Goal: Task Accomplishment & Management: Use online tool/utility

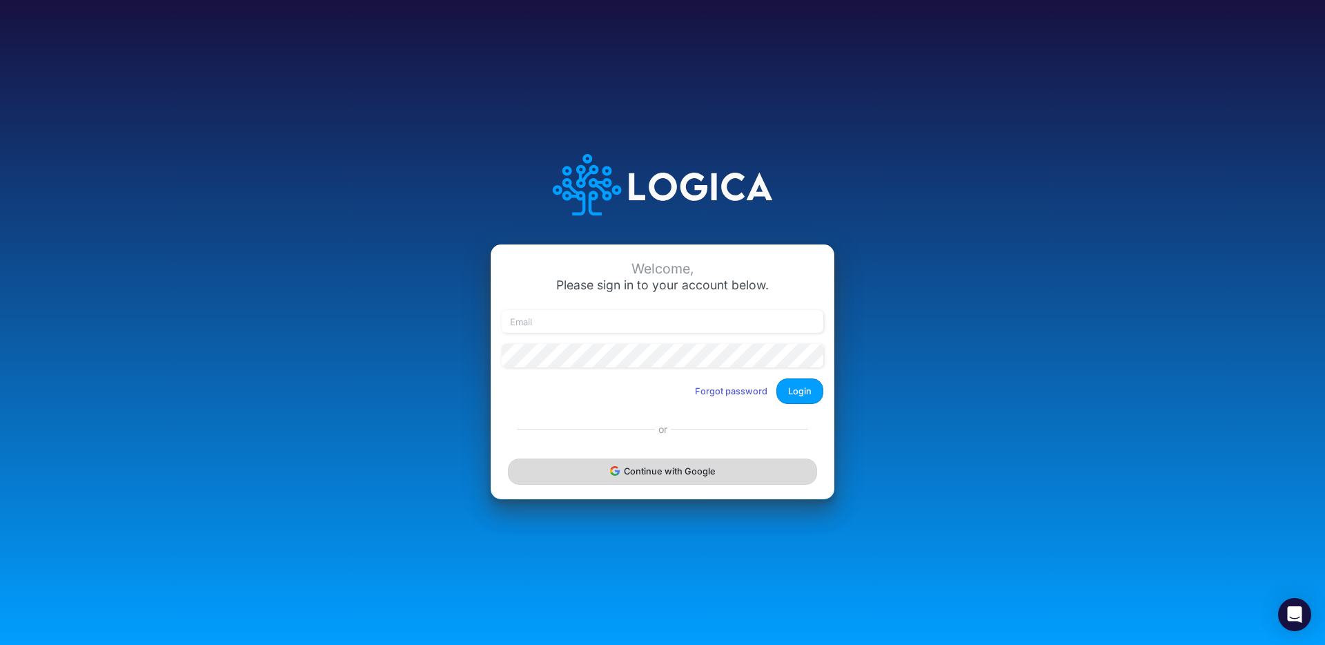
click at [606, 468] on button "Continue with Google" at bounding box center [662, 471] width 309 height 26
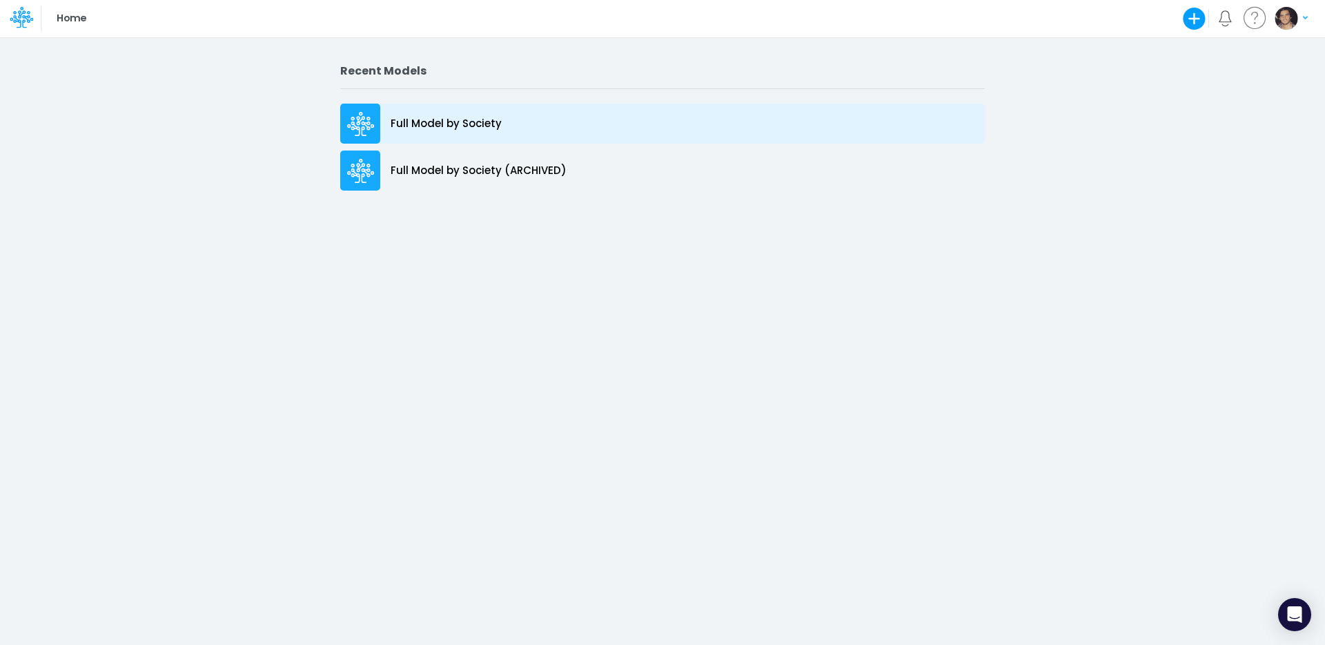
click at [441, 123] on p "Full Model by Society" at bounding box center [446, 124] width 111 height 16
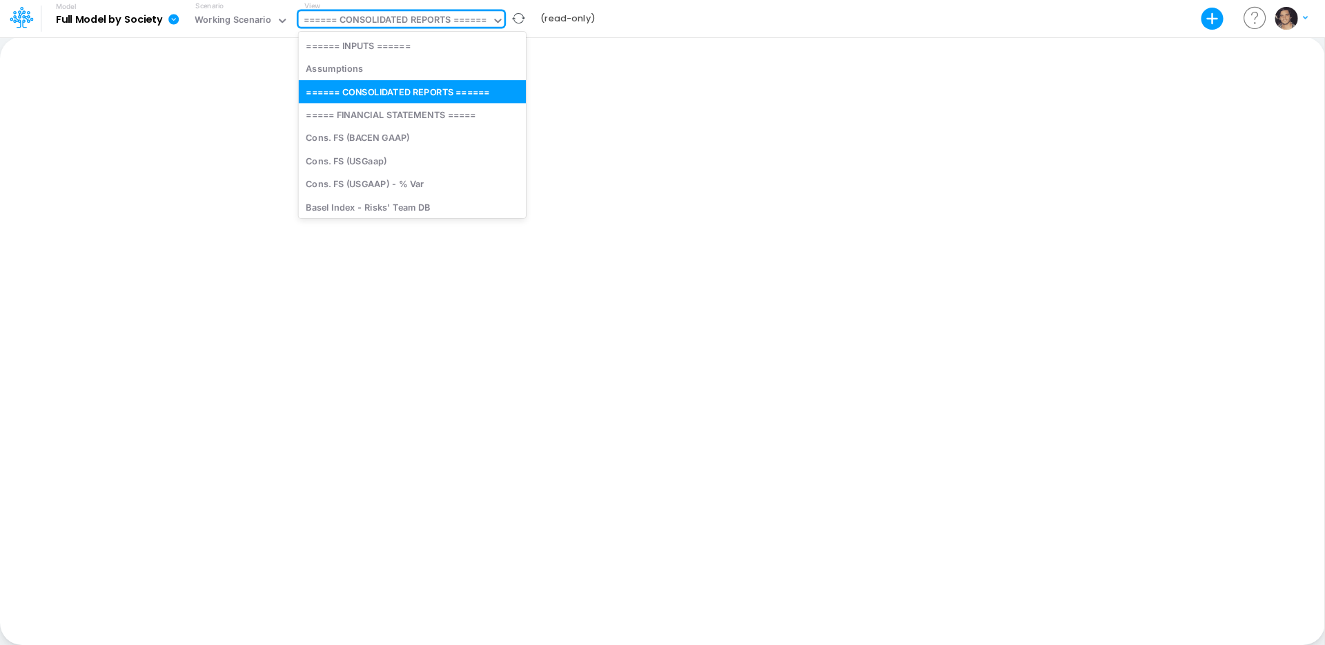
click at [417, 27] on div "====== CONSOLIDATED REPORTS ======" at bounding box center [396, 21] width 184 height 16
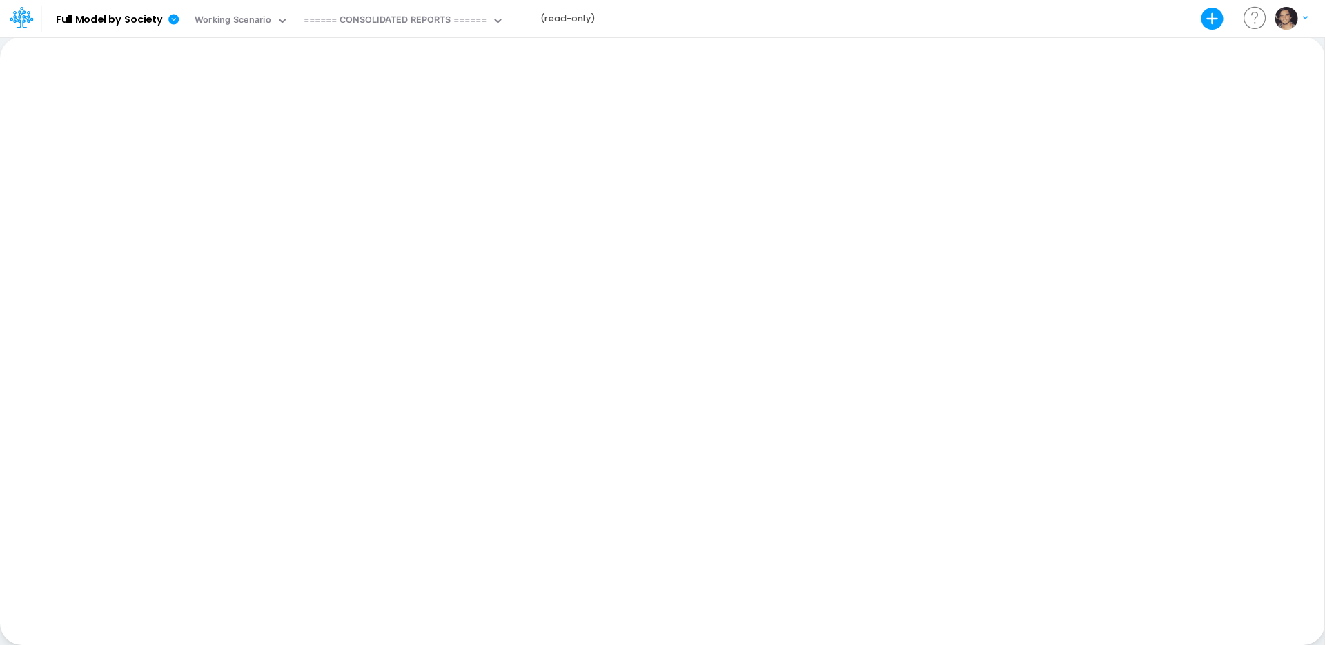
click at [808, 155] on div "Paste Cut Copy AutoFill Ready 100% Sum: null Max: null Min: null Numerical Coun…" at bounding box center [662, 341] width 1325 height 608
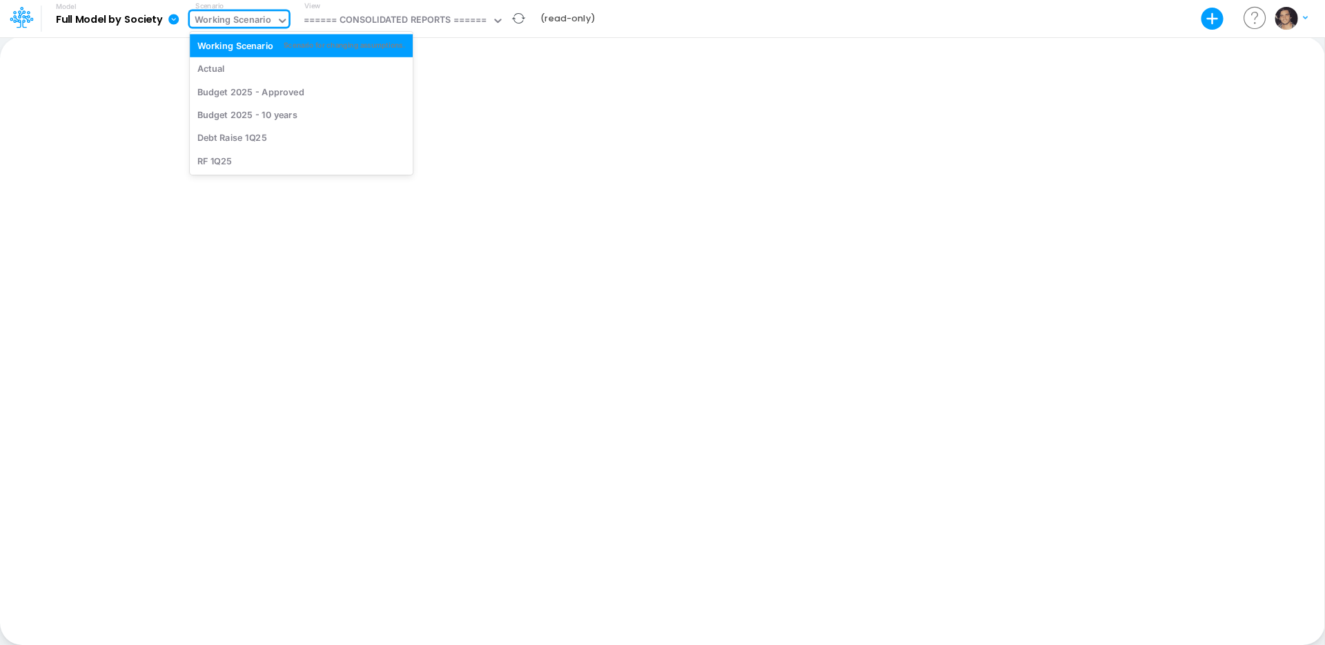
click at [266, 21] on div "Working Scenario" at bounding box center [233, 21] width 77 height 16
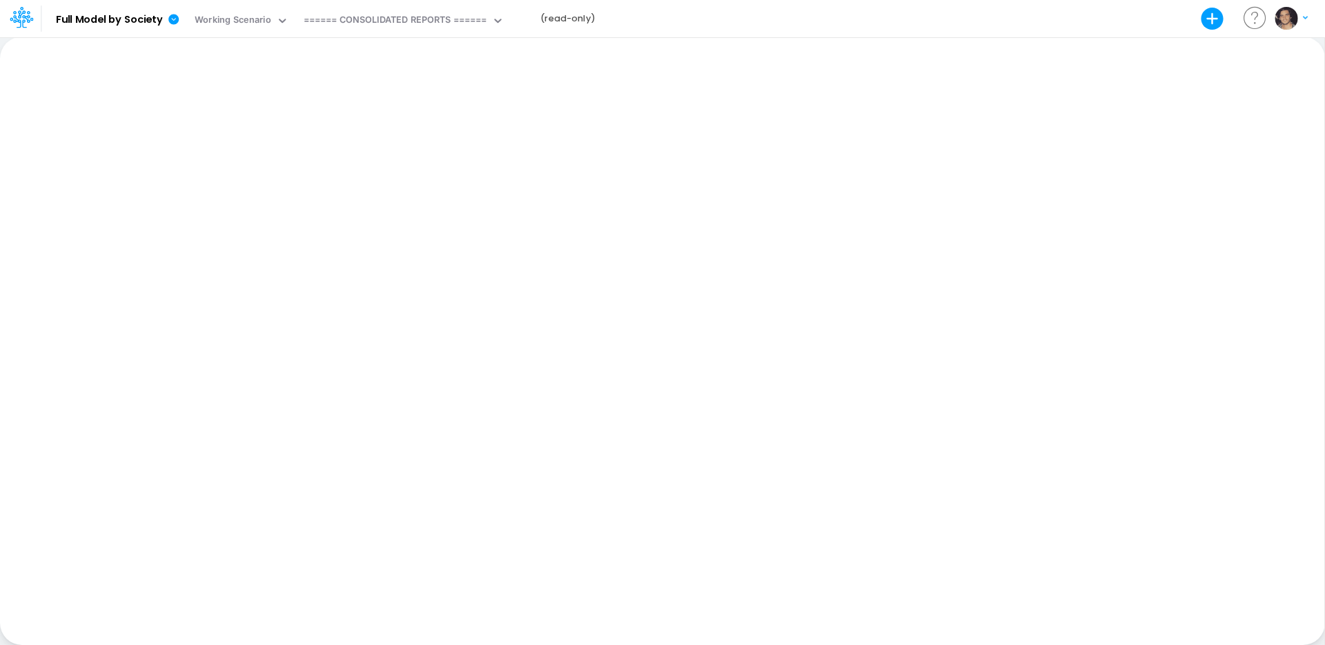
click at [694, 93] on div "Paste Cut Copy AutoFill Ready 100% Sum: null Max: null Min: null Numerical Coun…" at bounding box center [662, 341] width 1325 height 608
click at [469, 15] on div "====== CONSOLIDATED REPORTS ======" at bounding box center [396, 21] width 184 height 16
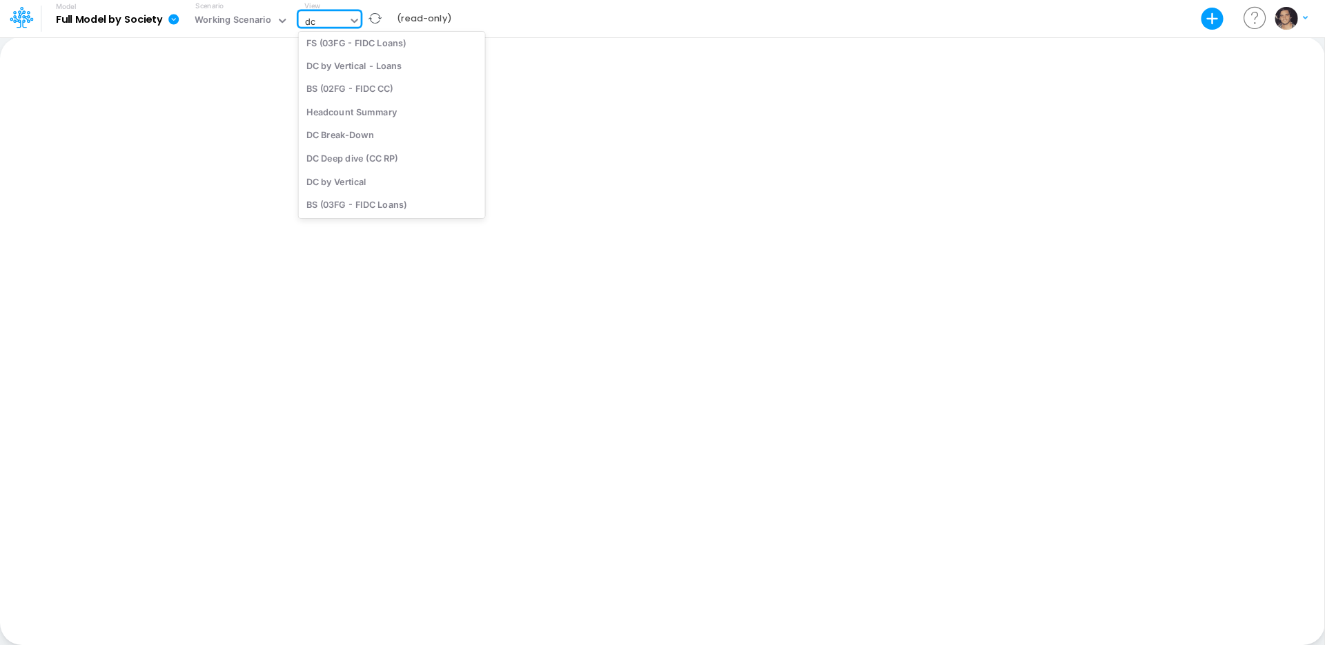
scroll to position [1, 0]
type input "dc"
click at [417, 184] on div "DC by Vertical" at bounding box center [392, 180] width 186 height 23
type input "DC by Vertical"
